Goal: Register for event/course

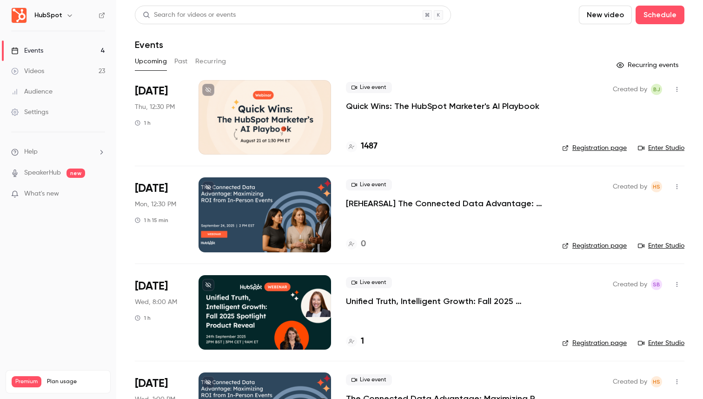
click at [461, 106] on p "Quick Wins: The HubSpot Marketer's AI Playbook" at bounding box center [443, 105] width 194 height 11
click at [253, 110] on div at bounding box center [265, 117] width 133 height 74
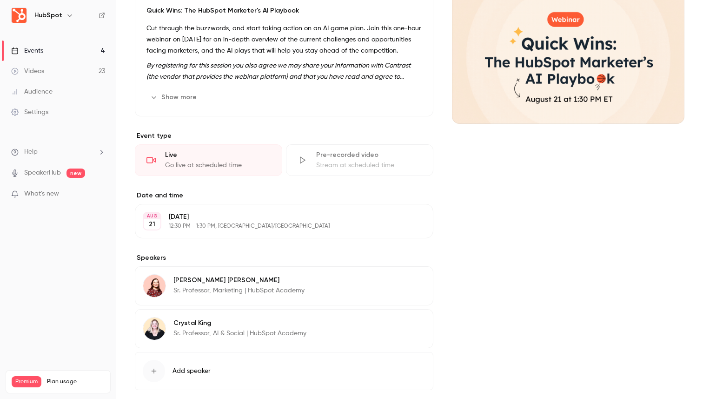
scroll to position [127, 0]
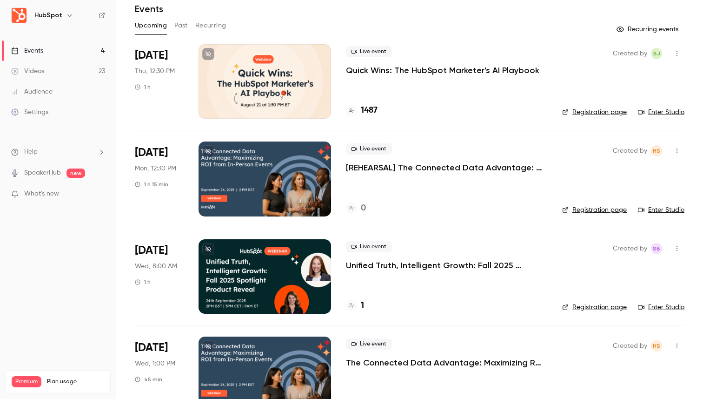
scroll to position [8, 0]
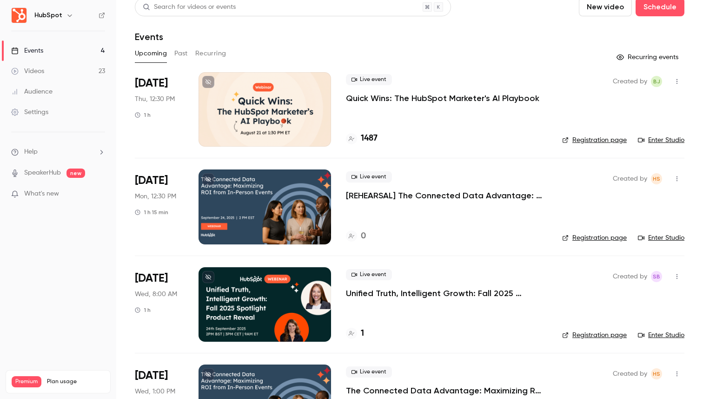
click at [655, 147] on li "[DATE] Thu, 12:30 PM 1 h Live event Quick Wins: The HubSpot Marketer's AI Playb…" at bounding box center [410, 115] width 550 height 86
click at [658, 142] on link "Enter Studio" at bounding box center [661, 139] width 47 height 9
